Goal: Find specific page/section: Find specific page/section

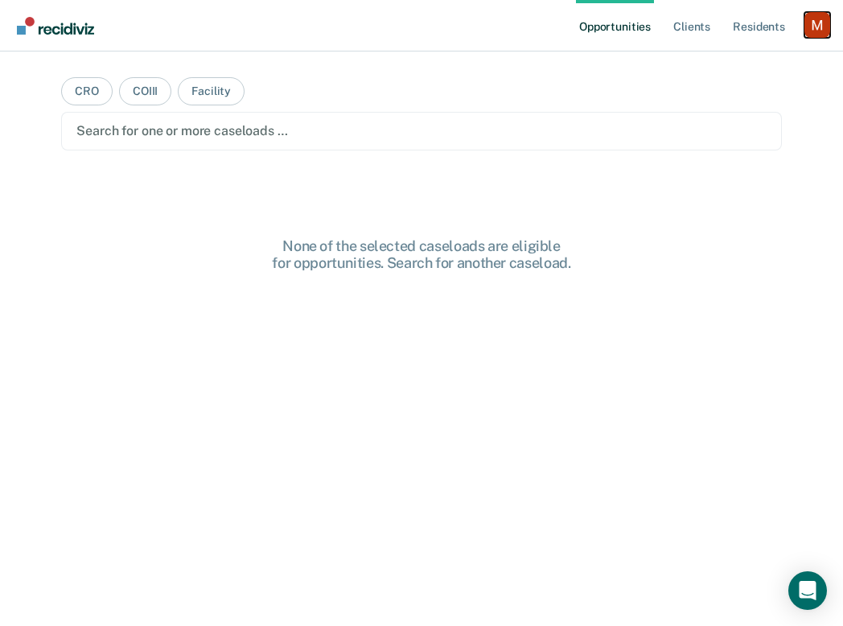
click at [812, 21] on div "Profile dropdown button" at bounding box center [817, 25] width 26 height 26
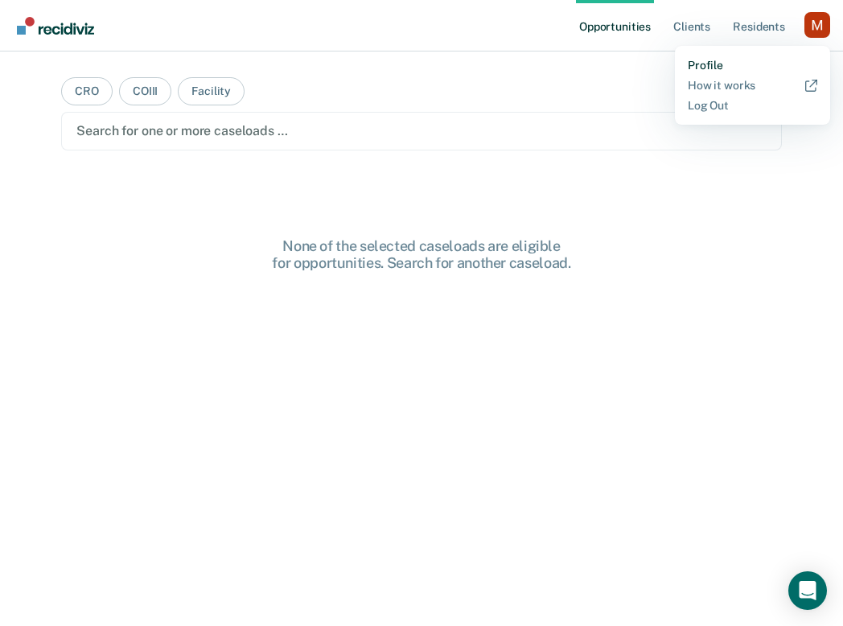
click at [711, 61] on link "Profile" at bounding box center [753, 66] width 130 height 14
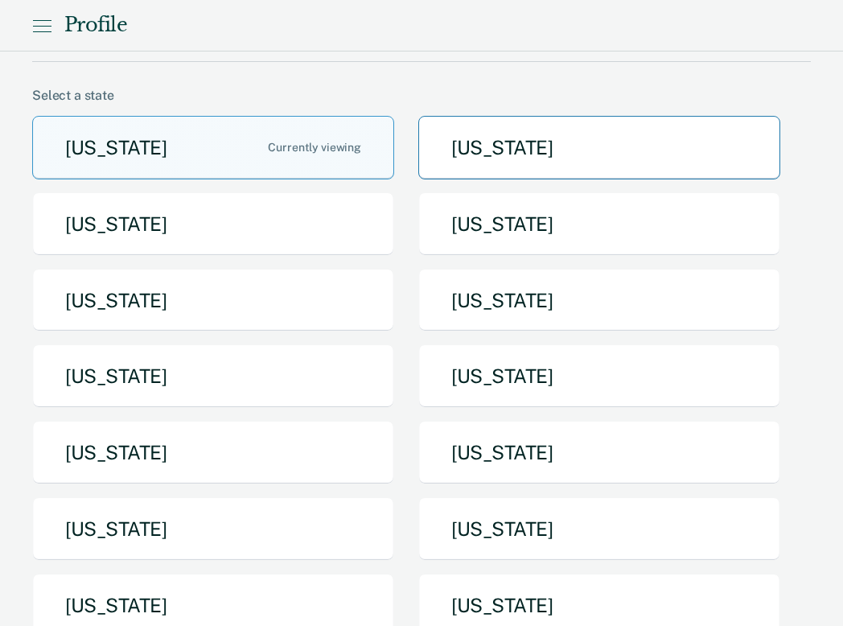
scroll to position [91, 0]
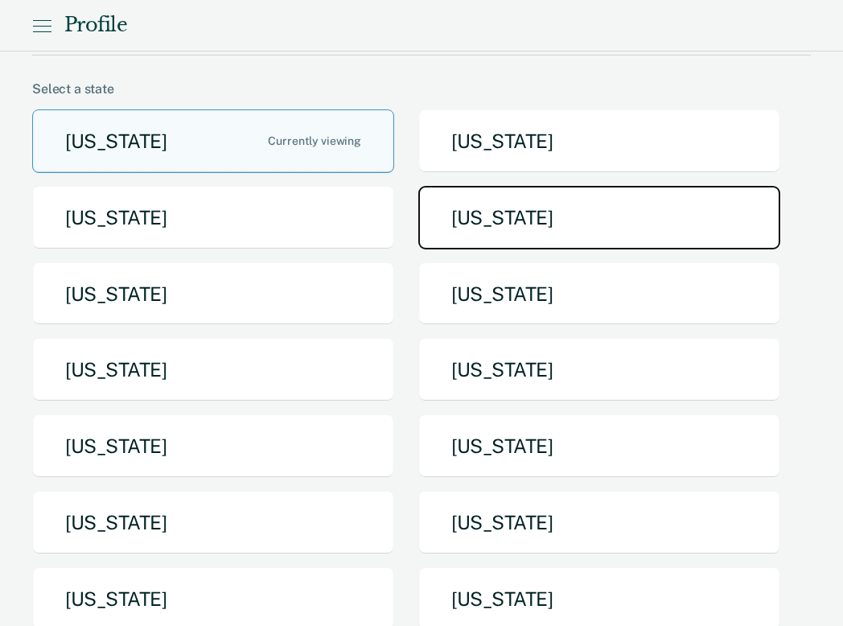
click at [528, 230] on button "[US_STATE]" at bounding box center [599, 218] width 362 height 64
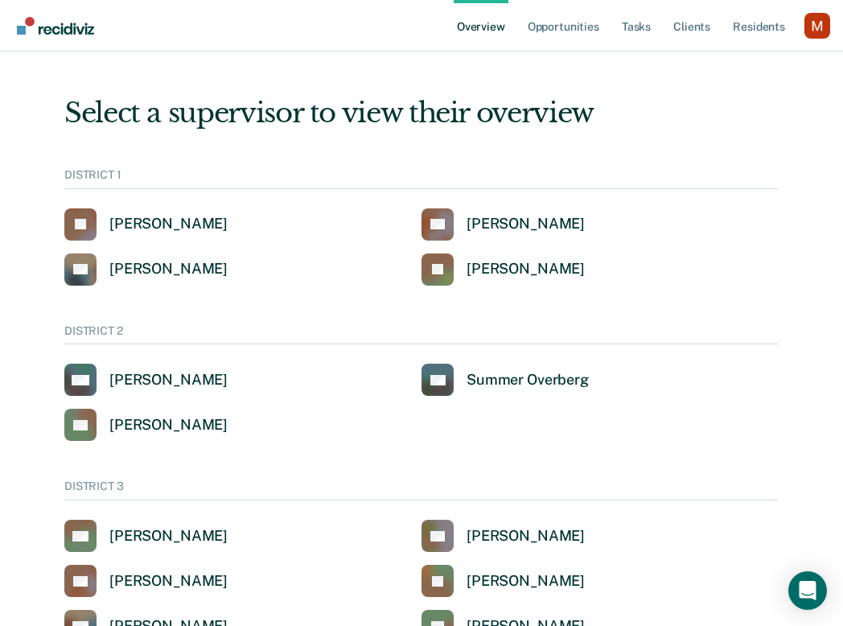
click at [618, 21] on ul "Overview Opportunities Tasks Client s Resident s" at bounding box center [629, 25] width 351 height 51
click at [627, 28] on link "Tasks" at bounding box center [636, 25] width 35 height 51
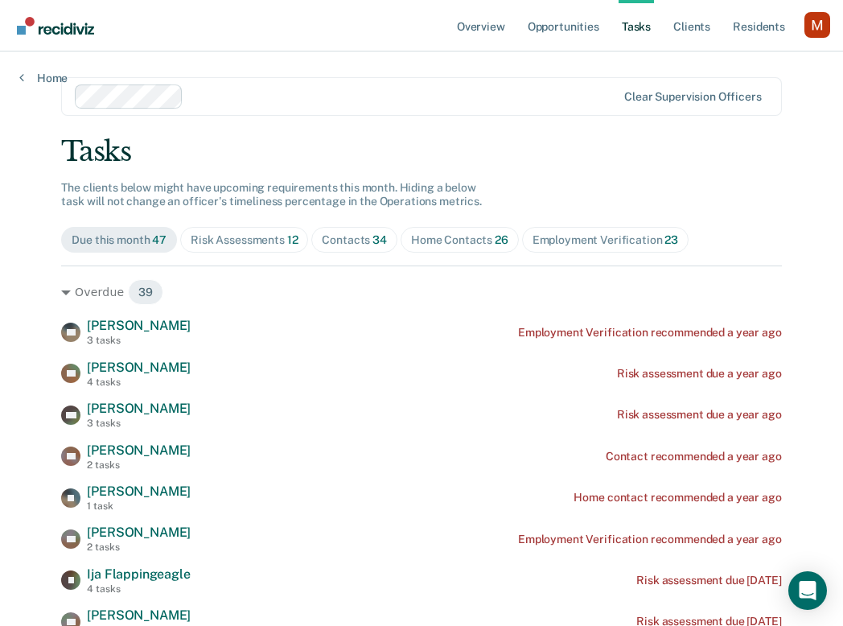
click at [248, 101] on div at bounding box center [403, 96] width 426 height 19
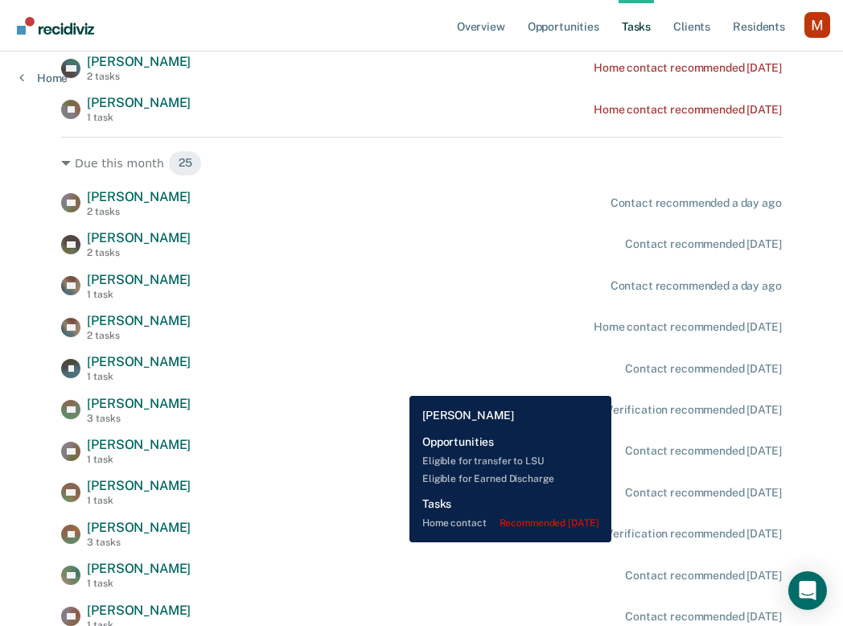
scroll to position [2137, 0]
